Goal: Transaction & Acquisition: Purchase product/service

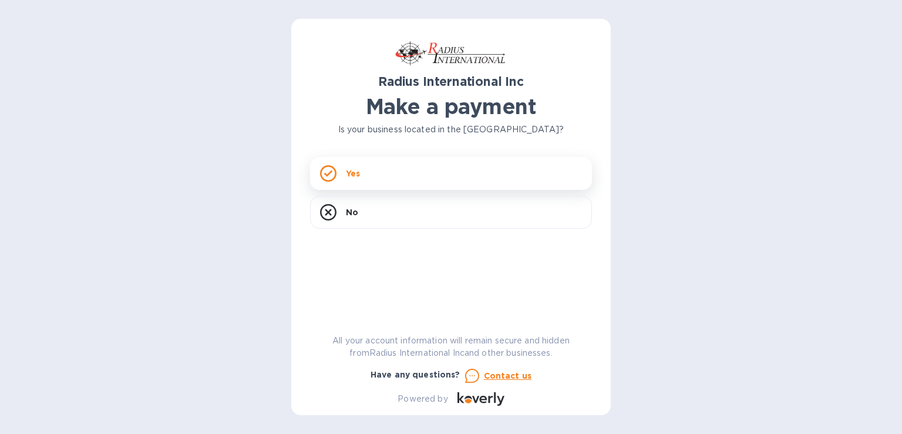
click at [402, 169] on div "Yes" at bounding box center [451, 173] width 282 height 33
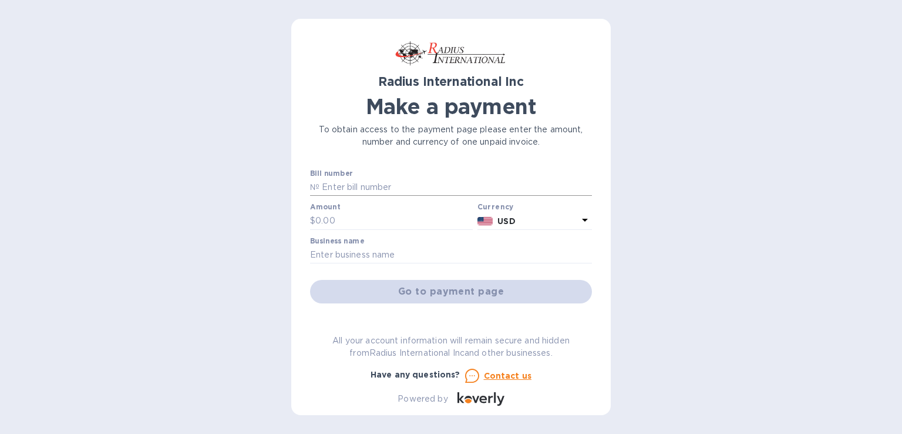
click at [344, 183] on input "text" at bounding box center [456, 188] width 273 height 18
paste input "SSI00095467"
type input "SSI00095467"
click at [340, 218] on input "text" at bounding box center [393, 221] width 157 height 18
type input "47,157.05"
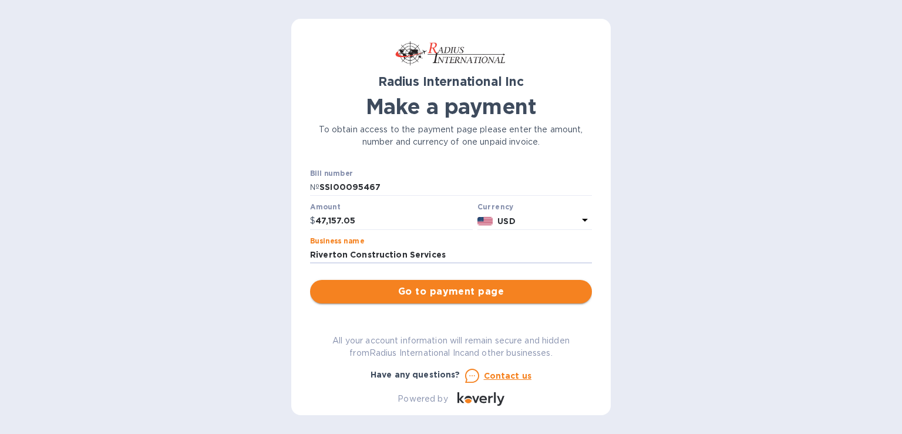
type input "Riverton Construction Services"
click at [472, 299] on button "Go to payment page" at bounding box center [451, 292] width 282 height 24
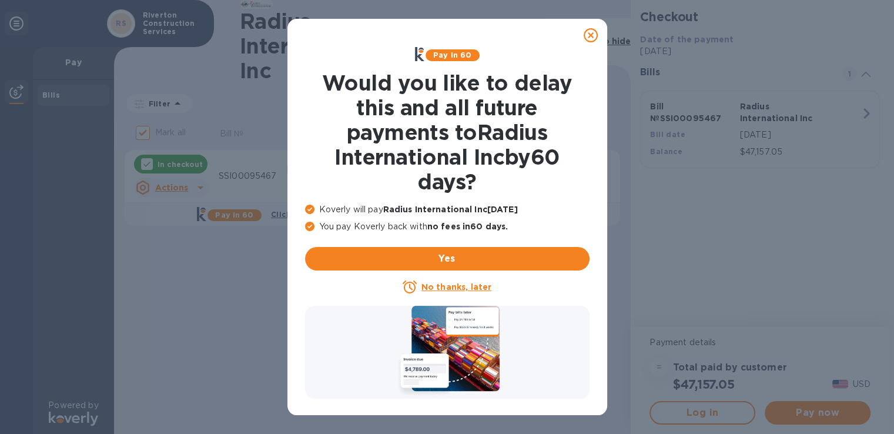
click at [592, 35] on icon at bounding box center [590, 35] width 14 height 14
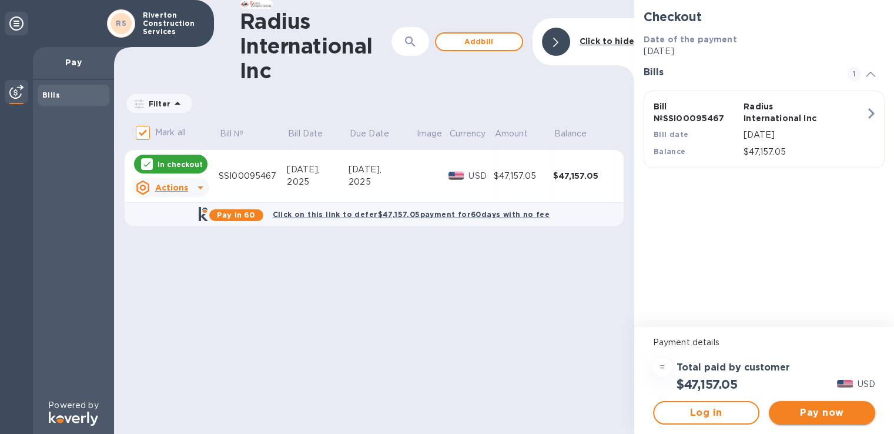
click at [810, 418] on span "Pay now" at bounding box center [822, 412] width 88 height 14
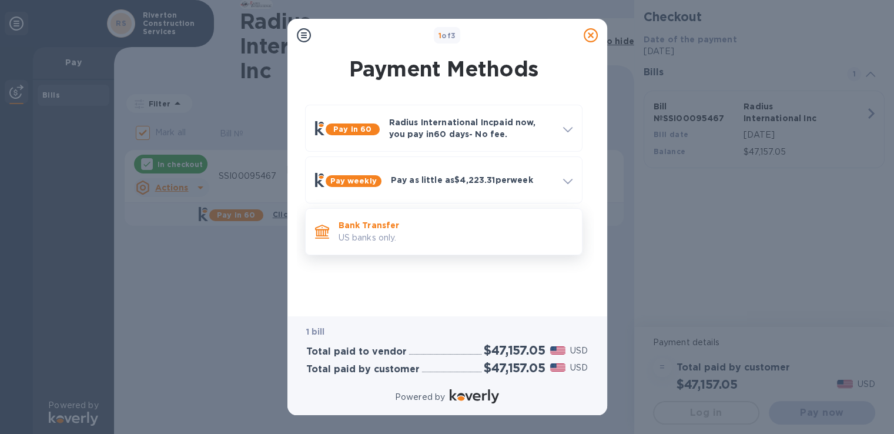
click at [414, 230] on p "Bank Transfer" at bounding box center [455, 225] width 234 height 12
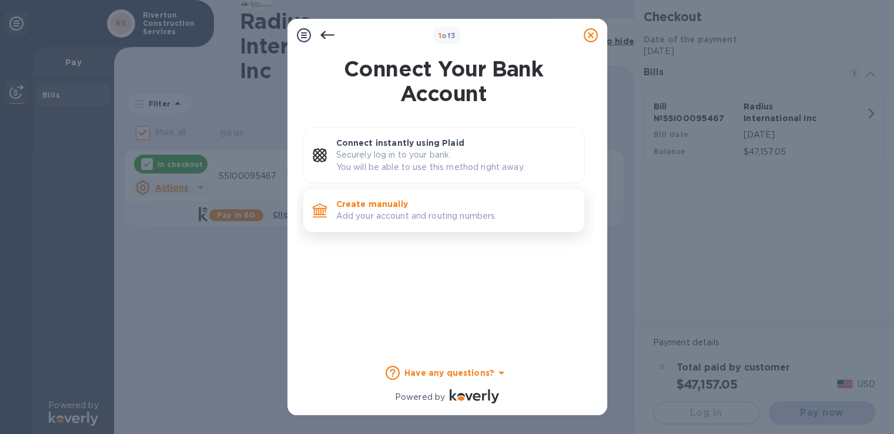
click at [380, 206] on p "Create manually" at bounding box center [455, 204] width 239 height 12
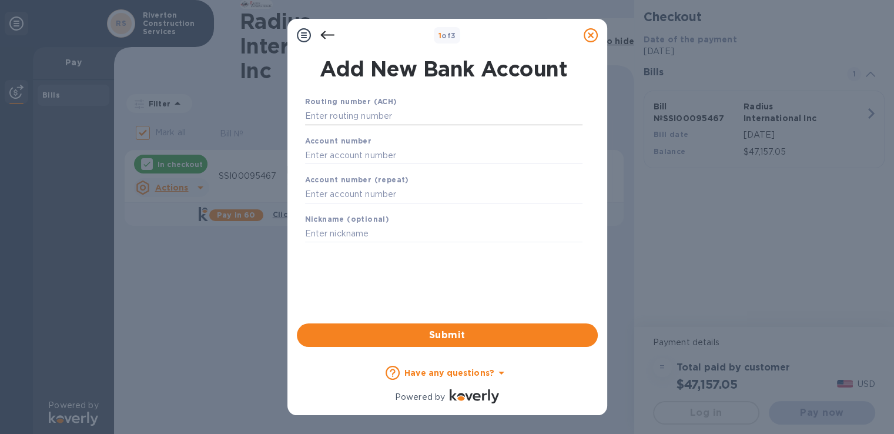
click at [385, 111] on input "text" at bounding box center [443, 117] width 277 height 18
click at [361, 156] on input "text" at bounding box center [443, 155] width 277 height 18
click at [358, 194] on input "text" at bounding box center [443, 195] width 277 height 18
click at [370, 229] on input "text" at bounding box center [443, 234] width 277 height 18
type input "COBANK"
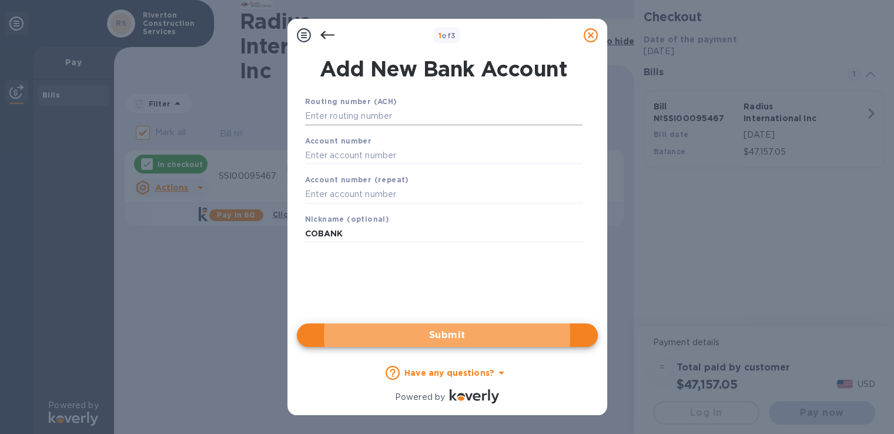
click at [354, 120] on input "text" at bounding box center [443, 117] width 277 height 18
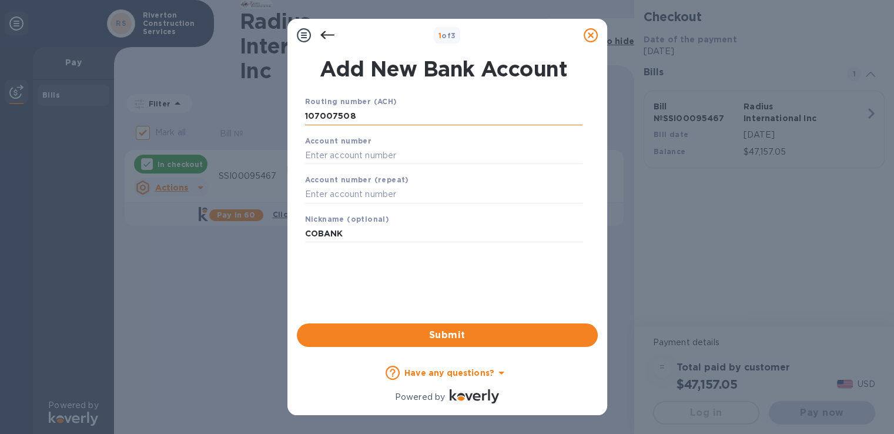
type input "107007508"
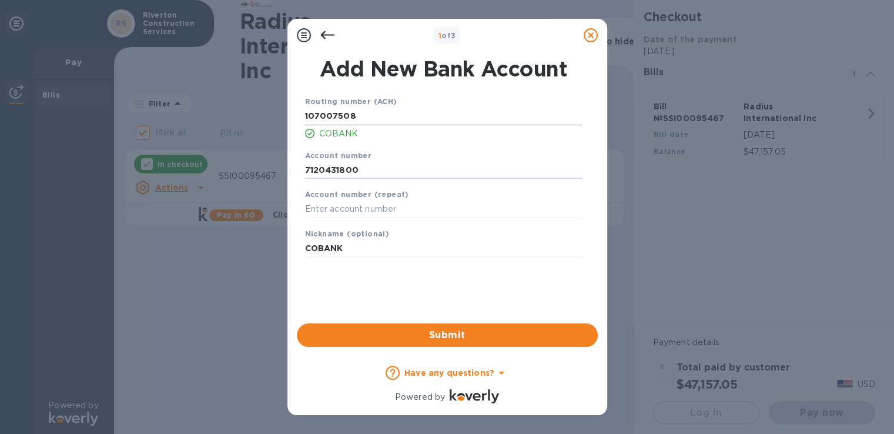
type input "7120431800"
click at [446, 329] on span "Submit" at bounding box center [447, 335] width 282 height 14
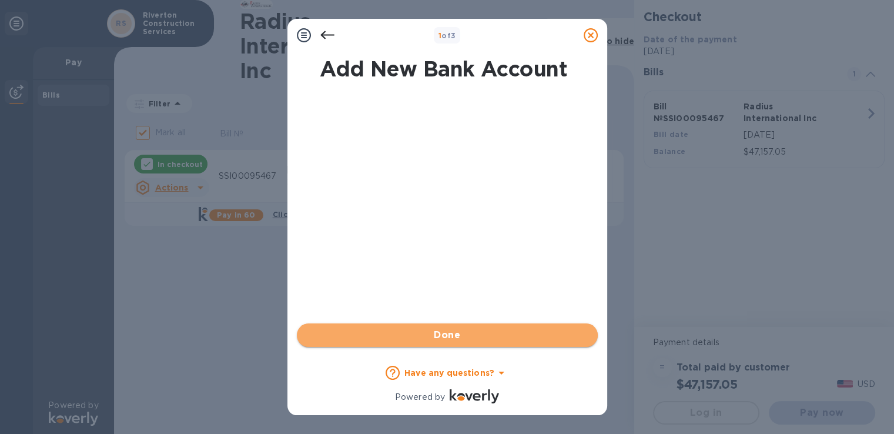
click at [473, 335] on span "Done" at bounding box center [447, 335] width 282 height 14
